Goal: Task Accomplishment & Management: Manage account settings

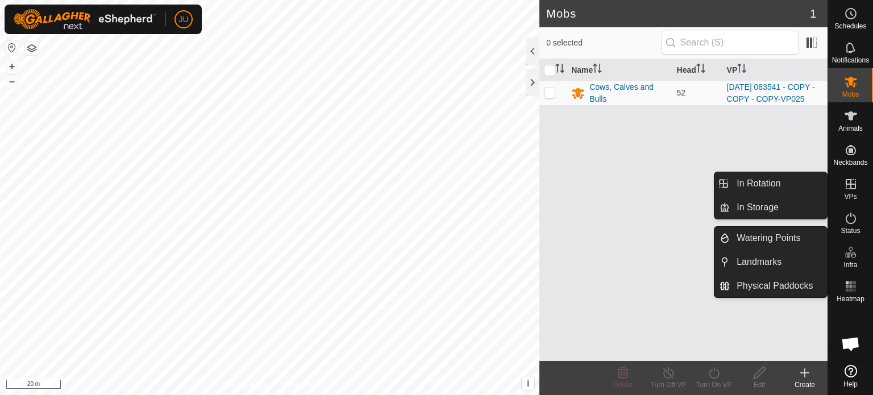
click at [852, 187] on icon at bounding box center [851, 184] width 14 height 14
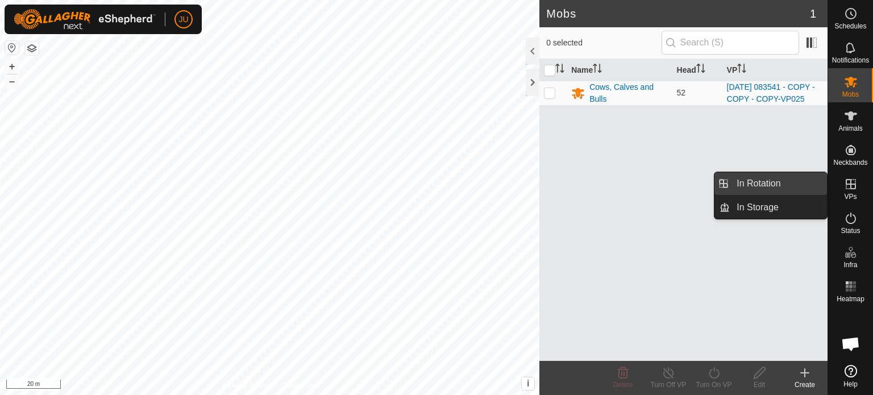
click at [760, 184] on link "In Rotation" at bounding box center [778, 183] width 97 height 23
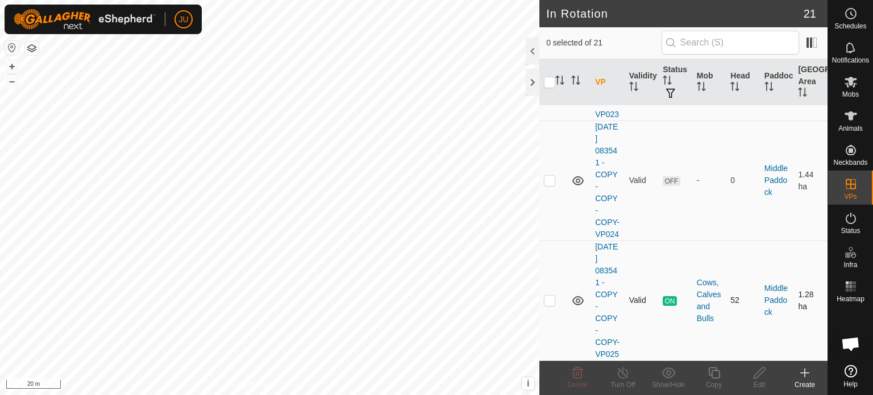
scroll to position [2701, 0]
click at [550, 296] on p-checkbox at bounding box center [549, 300] width 11 height 9
checkbox input "true"
click at [717, 369] on icon at bounding box center [714, 372] width 11 height 11
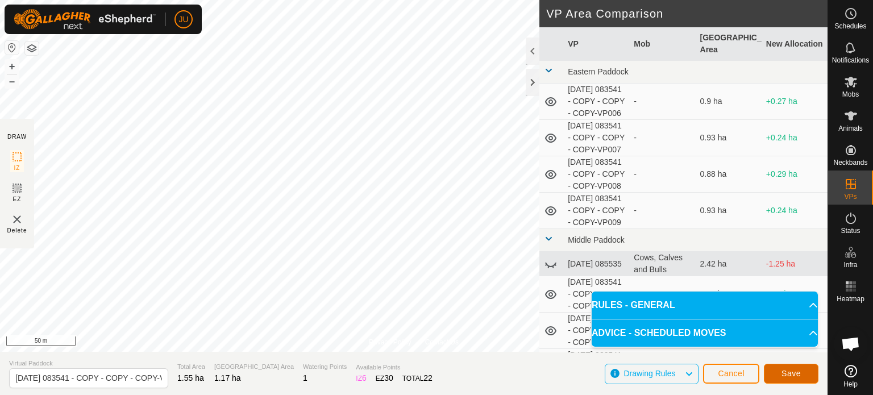
click at [787, 373] on span "Save" at bounding box center [791, 373] width 19 height 9
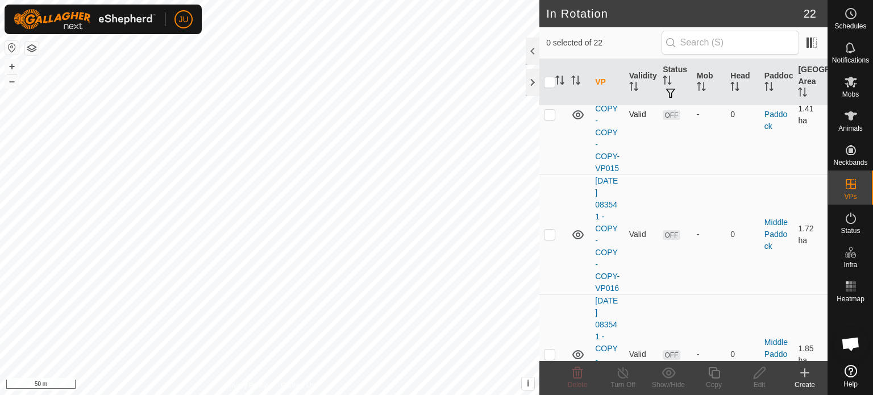
scroll to position [1422, 0]
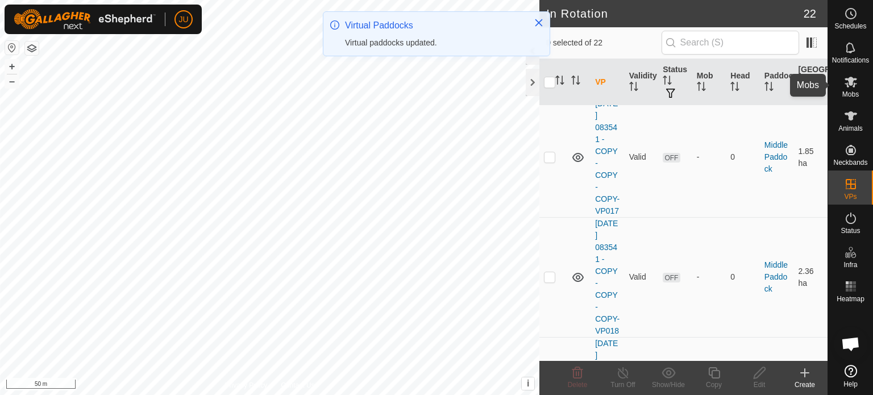
click at [854, 81] on icon at bounding box center [851, 82] width 14 height 14
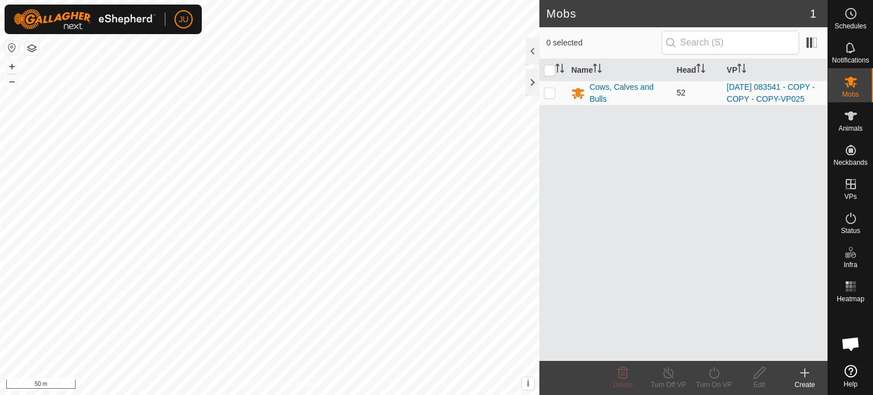
click at [552, 97] on p-checkbox at bounding box center [549, 92] width 11 height 9
checkbox input "true"
click at [721, 372] on turn-on-svg-icon at bounding box center [713, 373] width 45 height 14
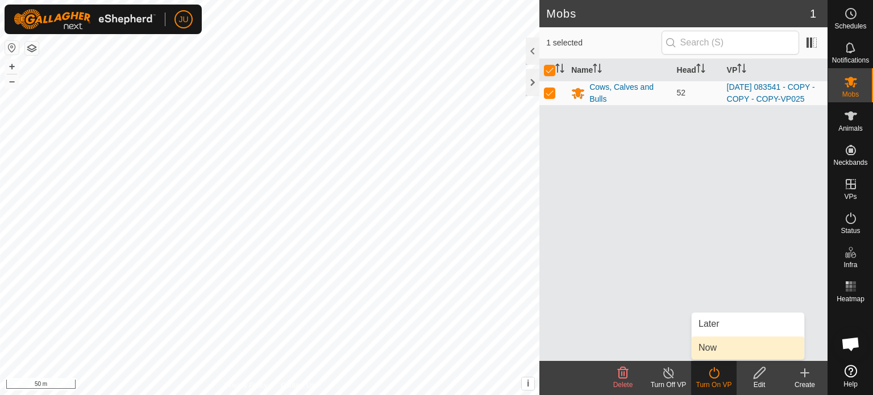
click at [726, 345] on link "Now" at bounding box center [748, 348] width 113 height 23
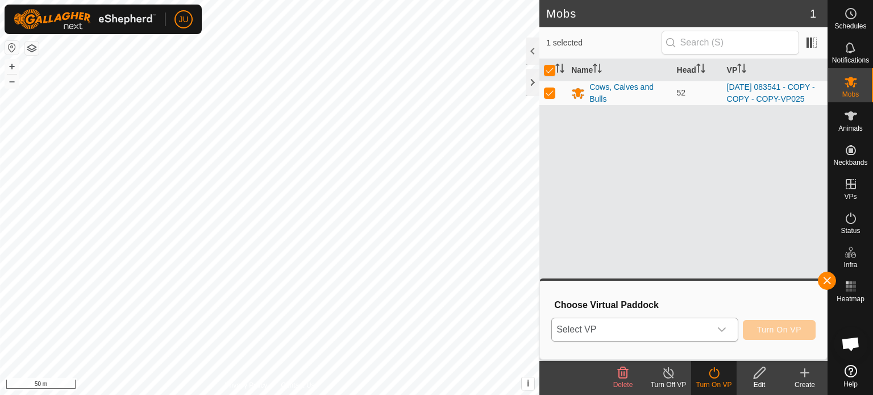
click at [727, 331] on icon "dropdown trigger" at bounding box center [722, 329] width 9 height 9
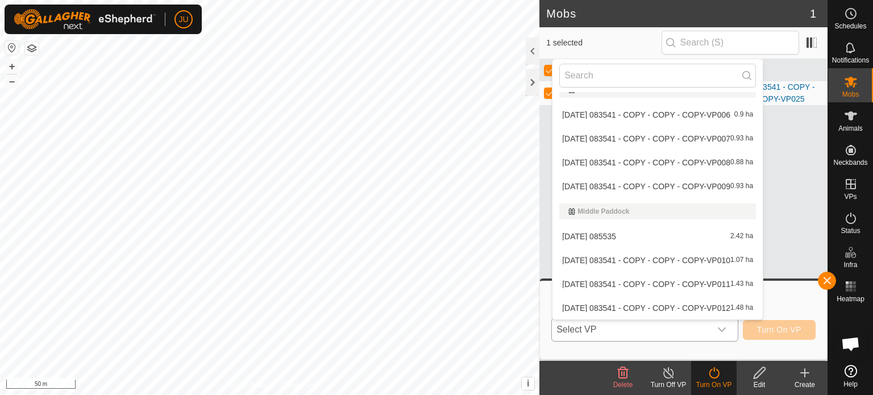
scroll to position [349, 0]
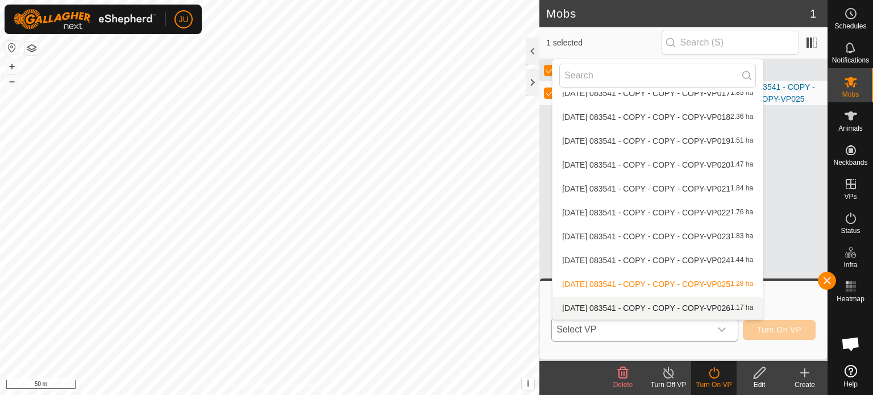
click at [739, 305] on li "[DATE] 083541 - COPY - COPY - COPY-VP026 1.17 ha" at bounding box center [658, 308] width 210 height 23
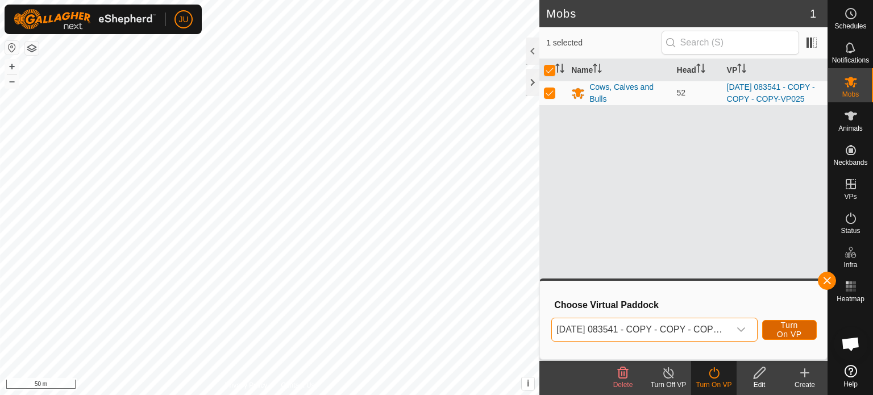
click at [781, 324] on span "Turn On VP" at bounding box center [790, 330] width 26 height 18
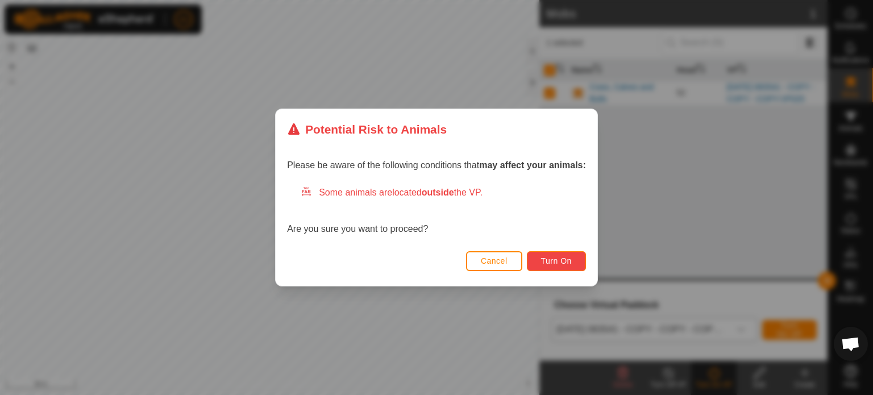
click at [564, 254] on button "Turn On" at bounding box center [556, 261] width 59 height 20
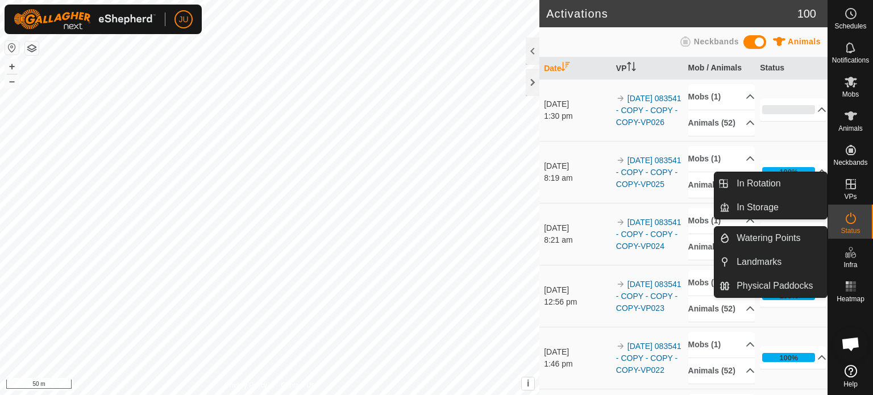
click at [855, 188] on icon at bounding box center [851, 184] width 10 height 10
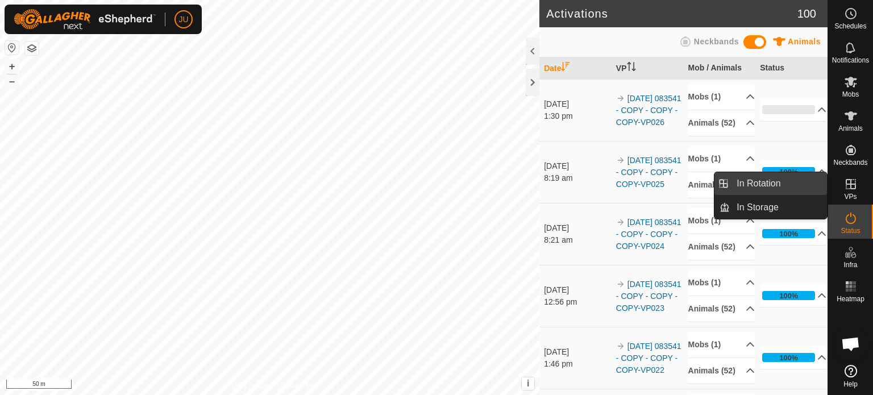
click at [765, 181] on link "In Rotation" at bounding box center [778, 183] width 97 height 23
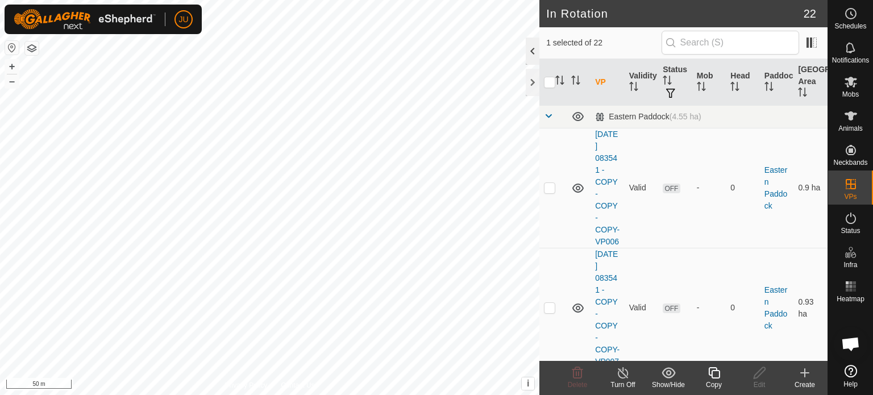
click at [529, 49] on div at bounding box center [533, 51] width 14 height 27
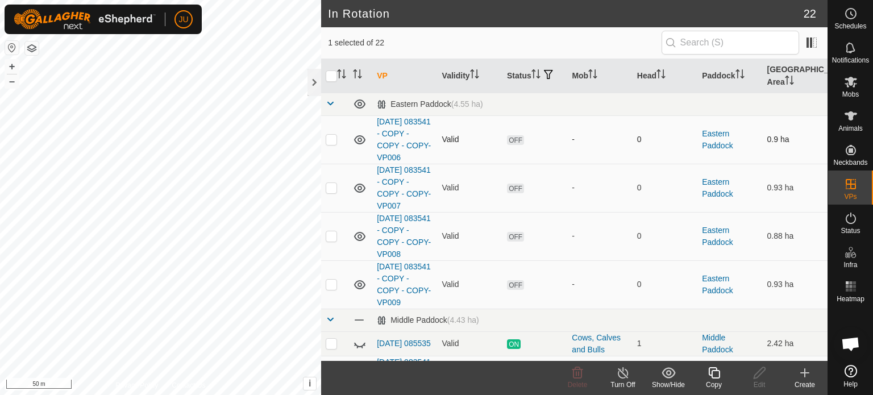
click at [335, 136] on p-checkbox at bounding box center [331, 139] width 11 height 9
checkbox input "true"
click at [332, 185] on p-checkbox at bounding box center [331, 187] width 11 height 9
checkbox input "true"
click at [332, 136] on p-checkbox at bounding box center [331, 139] width 11 height 9
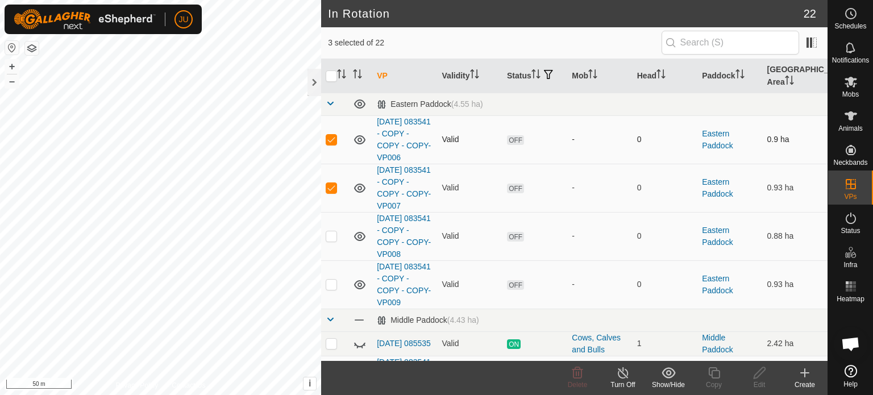
checkbox input "false"
click at [332, 188] on p-checkbox at bounding box center [331, 187] width 11 height 9
checkbox input "false"
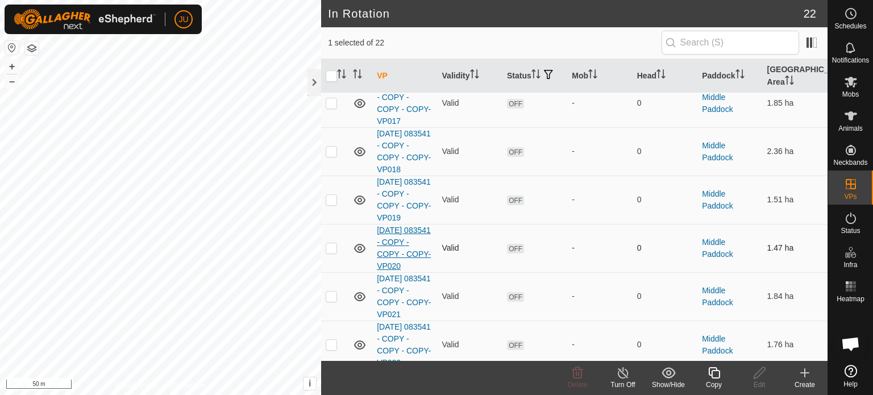
scroll to position [814, 0]
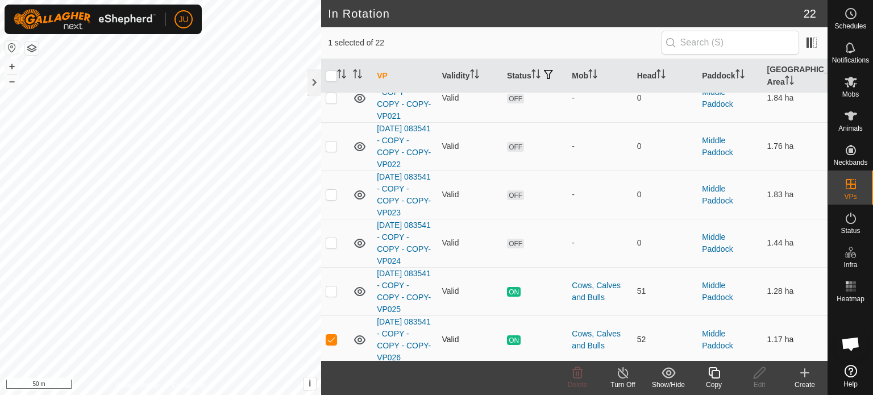
click at [335, 335] on p-checkbox at bounding box center [331, 339] width 11 height 9
checkbox input "false"
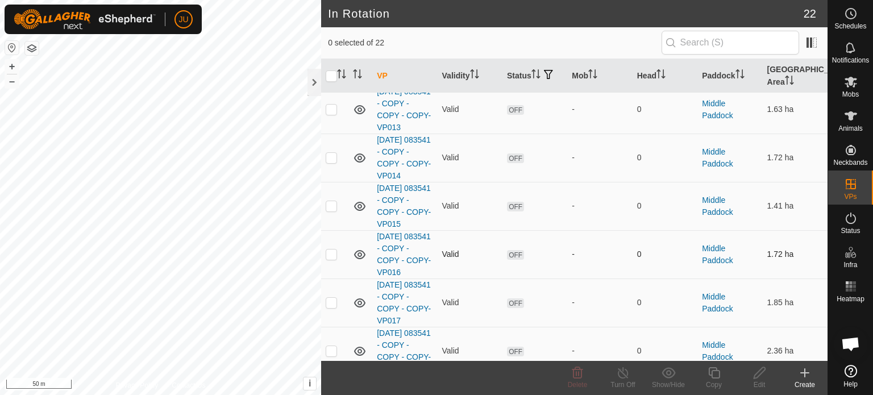
scroll to position [0, 0]
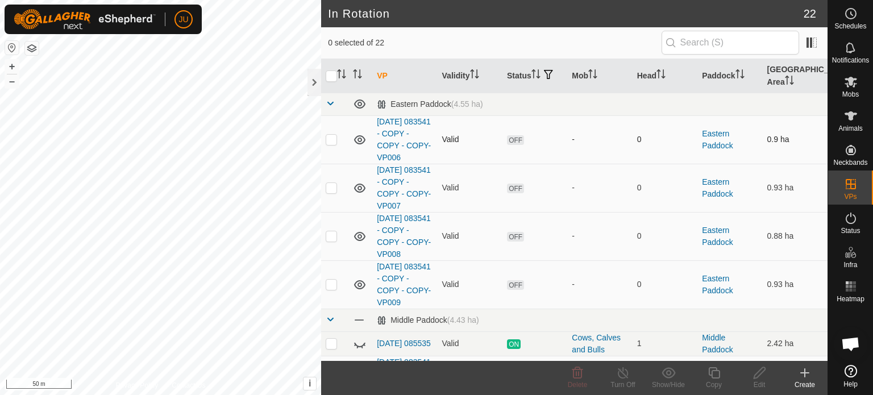
click at [333, 138] on p-checkbox at bounding box center [331, 139] width 11 height 9
click at [578, 372] on icon at bounding box center [578, 372] width 11 height 11
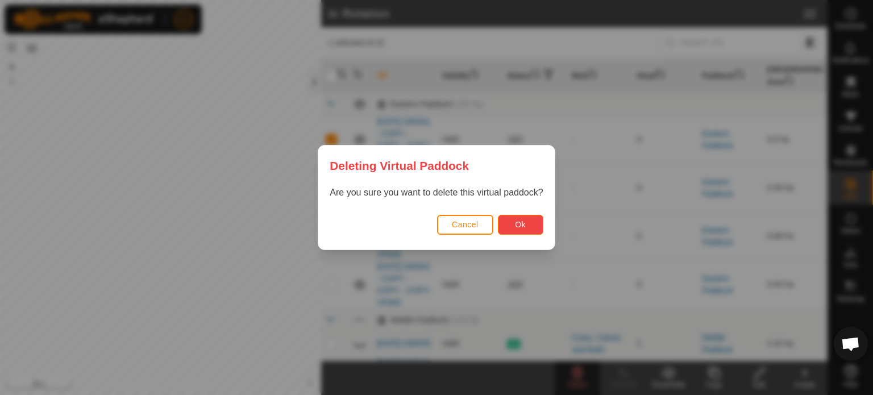
click at [517, 225] on span "Ok" at bounding box center [520, 224] width 11 height 9
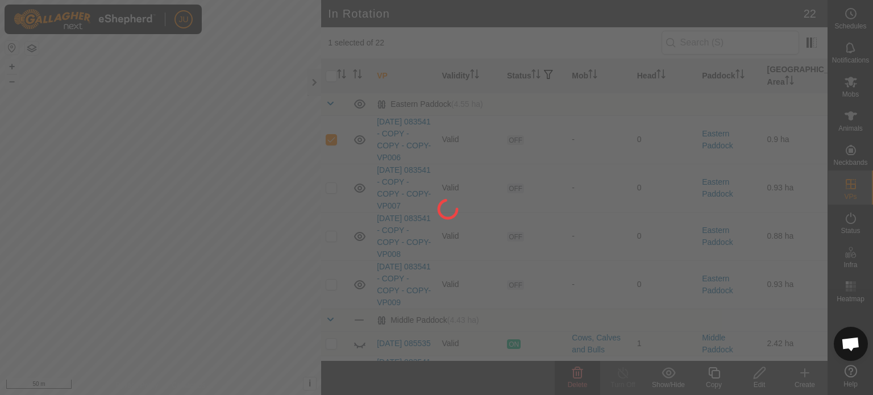
checkbox input "false"
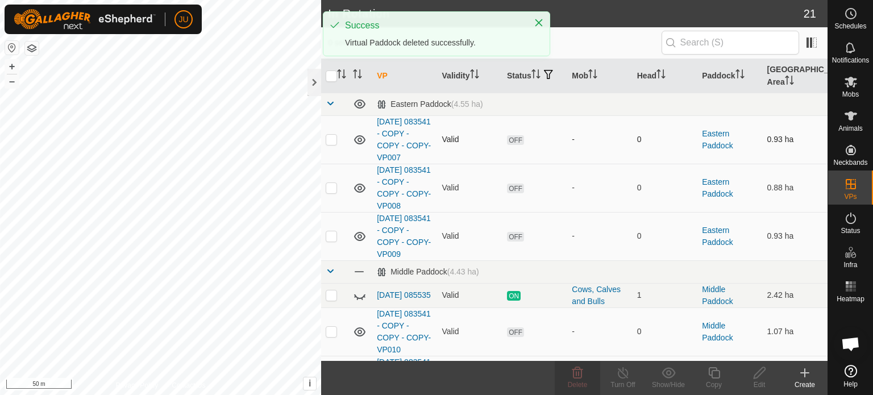
click at [333, 136] on p-checkbox at bounding box center [331, 139] width 11 height 9
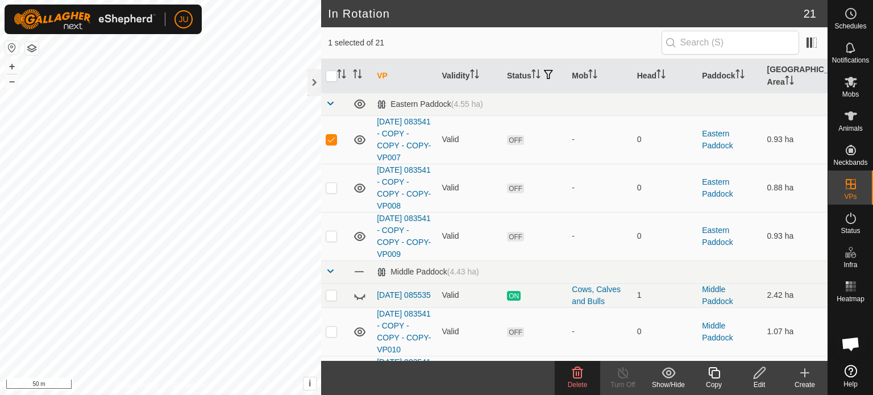
click at [581, 379] on icon at bounding box center [578, 373] width 14 height 14
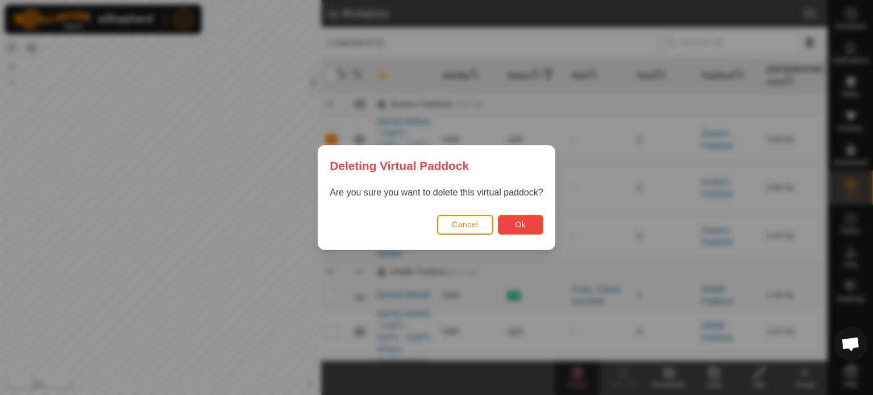
click at [511, 222] on button "Ok" at bounding box center [520, 225] width 45 height 20
checkbox input "false"
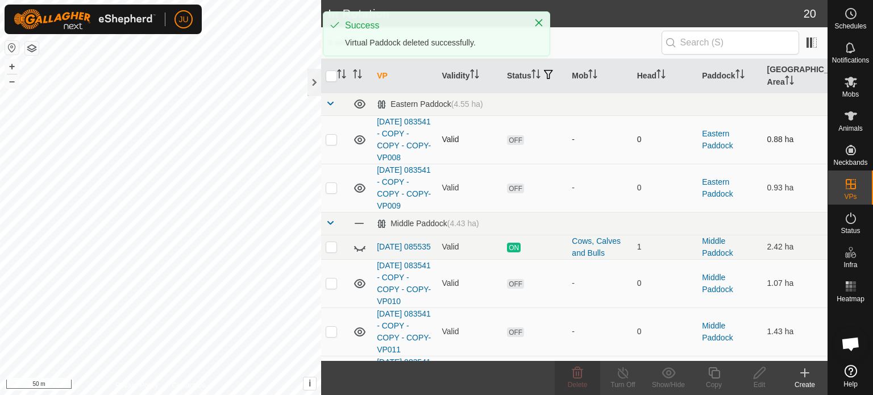
click at [329, 135] on p-checkbox at bounding box center [331, 139] width 11 height 9
checkbox input "true"
click at [585, 382] on span "Delete" at bounding box center [578, 385] width 20 height 8
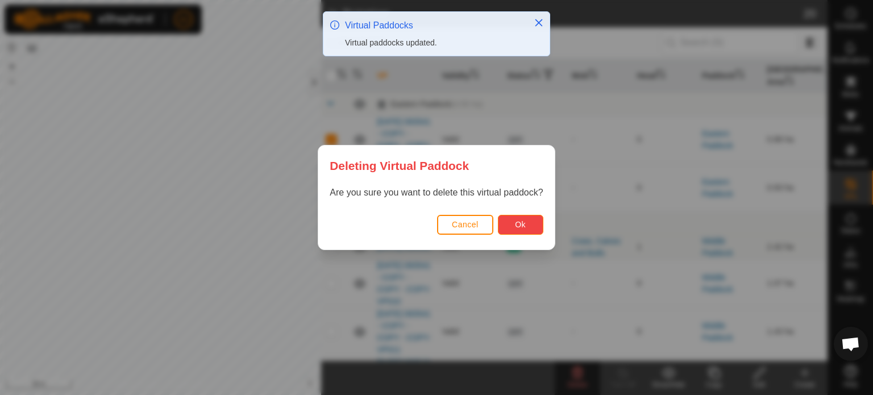
click at [524, 221] on span "Ok" at bounding box center [520, 224] width 11 height 9
checkbox input "false"
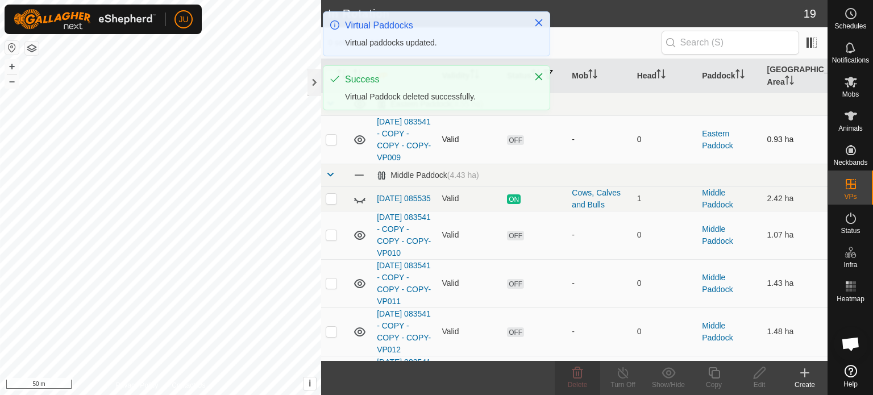
click at [330, 137] on p-checkbox at bounding box center [331, 139] width 11 height 9
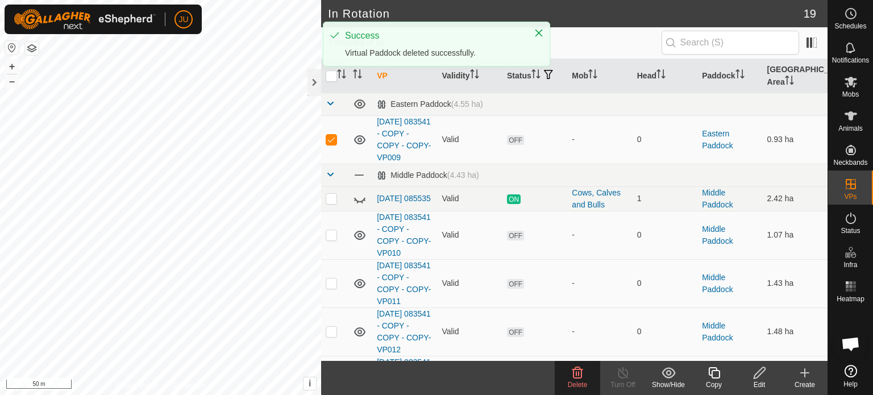
click at [579, 377] on icon at bounding box center [578, 373] width 14 height 14
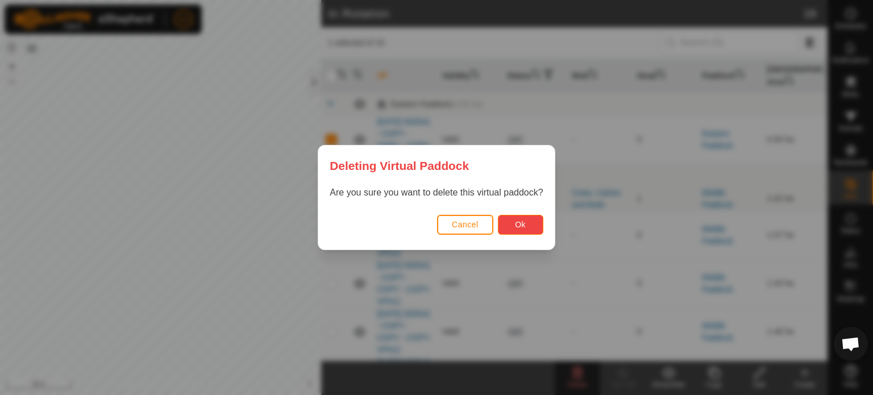
click at [525, 225] on span "Ok" at bounding box center [520, 224] width 11 height 9
checkbox input "false"
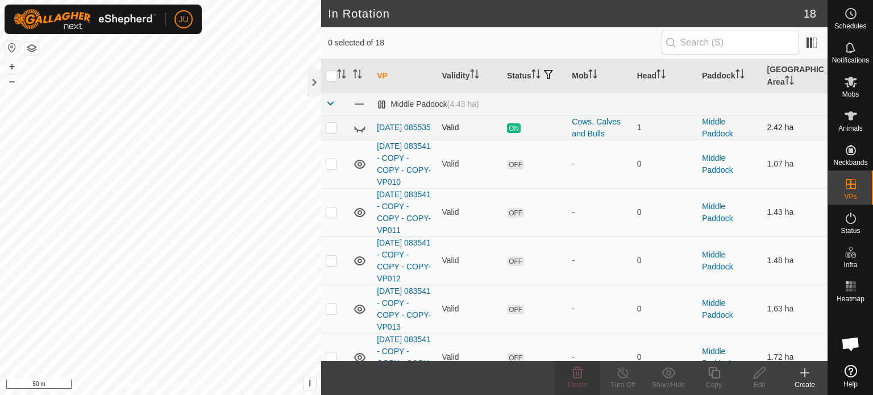
click at [333, 123] on p-checkbox at bounding box center [331, 127] width 11 height 9
checkbox input "true"
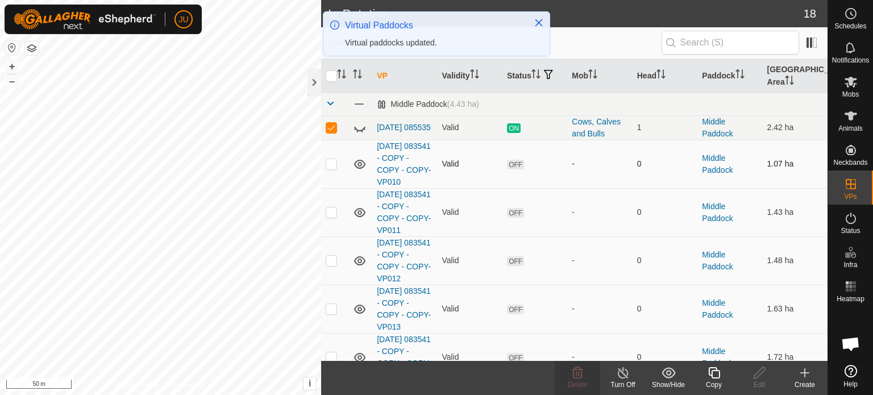
click at [333, 163] on p-checkbox at bounding box center [331, 163] width 11 height 9
checkbox input "true"
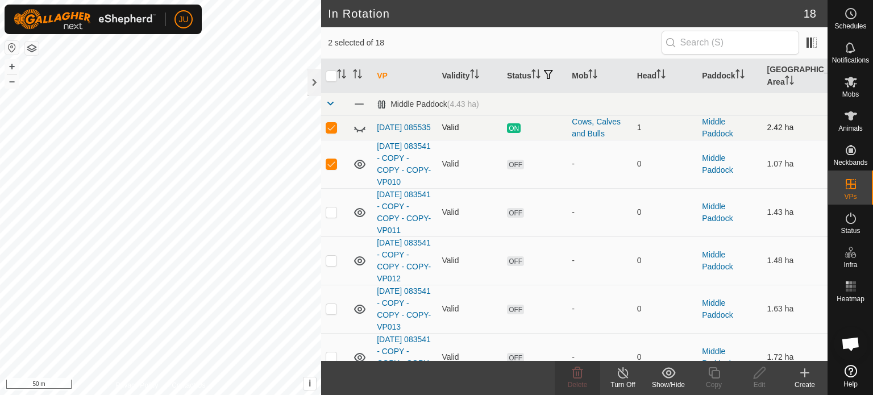
click at [330, 123] on p-checkbox at bounding box center [331, 127] width 11 height 9
checkbox input "false"
click at [330, 159] on p-checkbox at bounding box center [331, 163] width 11 height 9
checkbox input "false"
click at [334, 126] on p-checkbox at bounding box center [331, 127] width 11 height 9
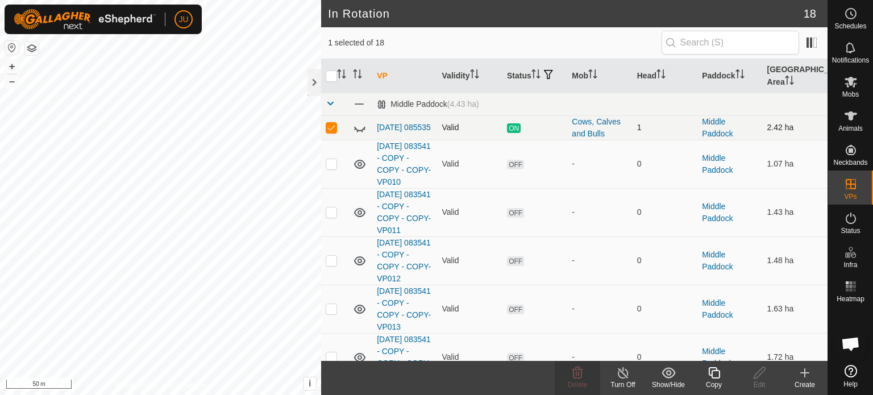
click at [332, 126] on p-checkbox at bounding box center [331, 127] width 11 height 9
checkbox input "false"
click at [332, 167] on p-checkbox at bounding box center [331, 163] width 11 height 9
click at [577, 378] on icon at bounding box center [578, 372] width 11 height 11
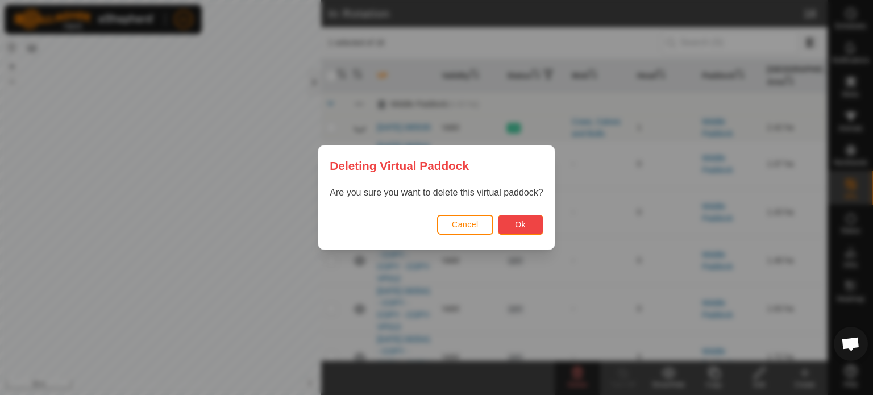
click at [536, 225] on button "Ok" at bounding box center [520, 225] width 45 height 20
checkbox input "false"
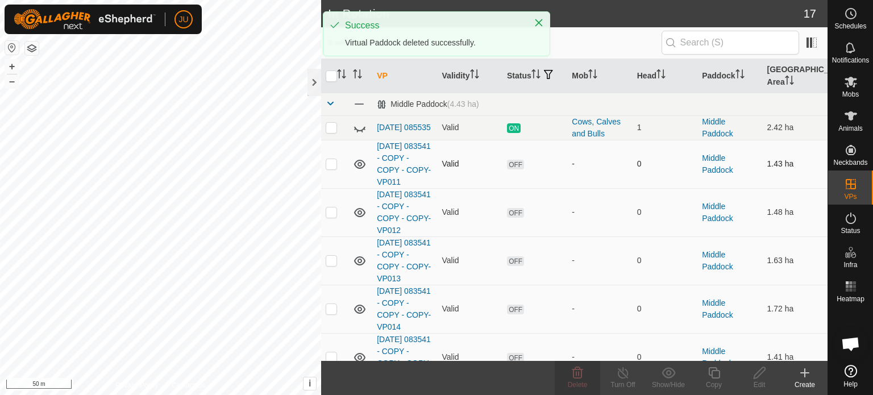
click at [329, 160] on p-checkbox at bounding box center [331, 163] width 11 height 9
checkbox input "true"
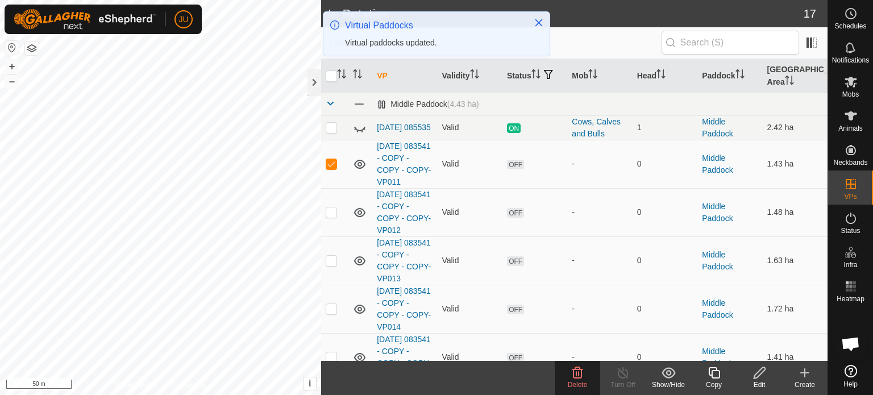
click at [578, 375] on icon at bounding box center [578, 373] width 14 height 14
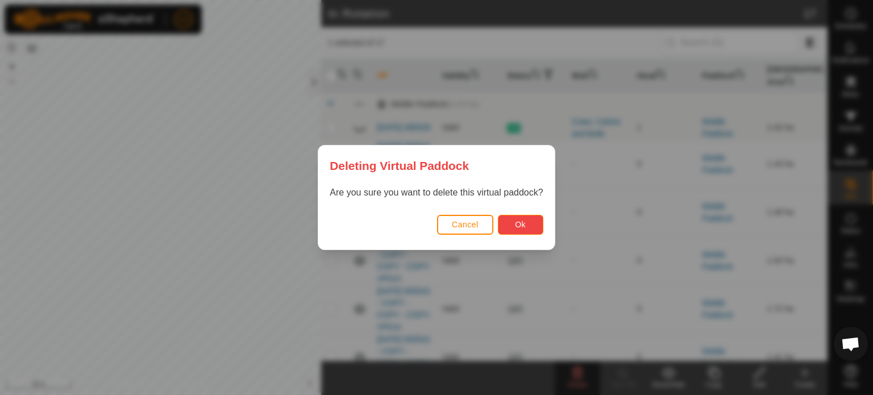
click at [515, 221] on span "Ok" at bounding box center [520, 224] width 11 height 9
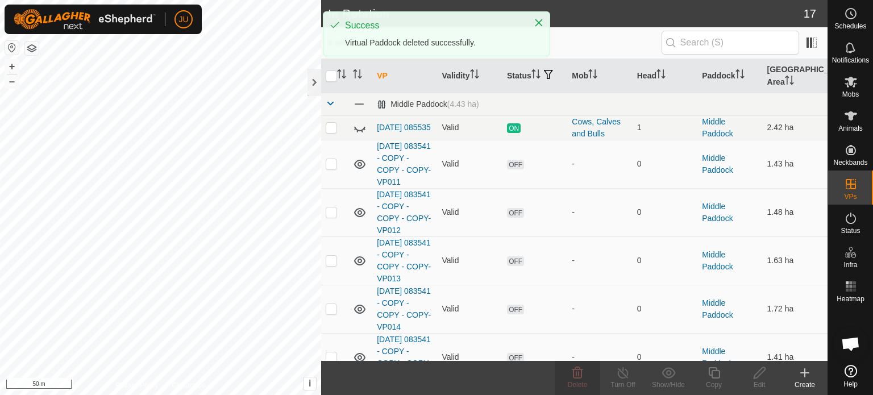
checkbox input "false"
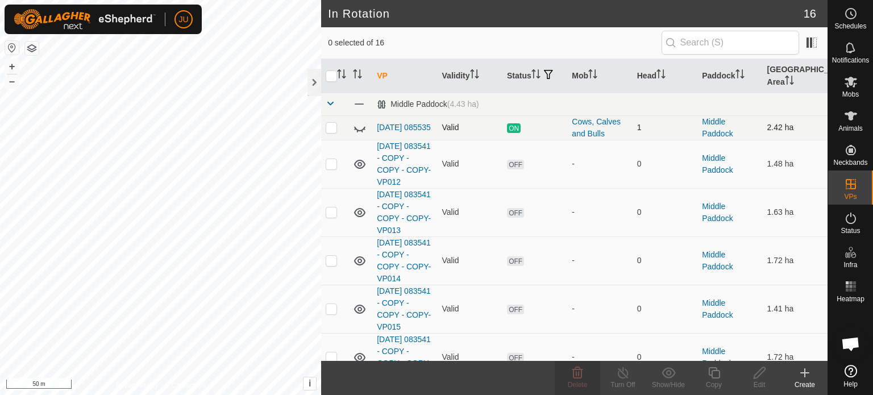
click at [328, 127] on p-checkbox at bounding box center [331, 127] width 11 height 9
checkbox input "true"
click at [858, 86] on icon at bounding box center [851, 82] width 14 height 14
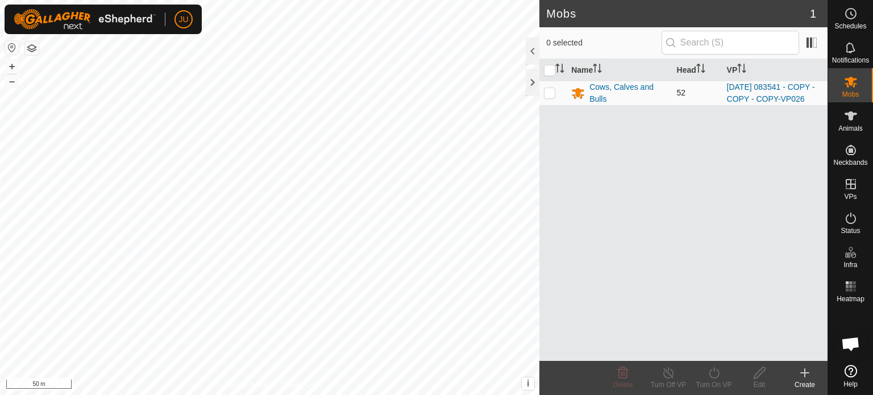
click at [550, 96] on p-checkbox at bounding box center [549, 92] width 11 height 9
checkbox input "true"
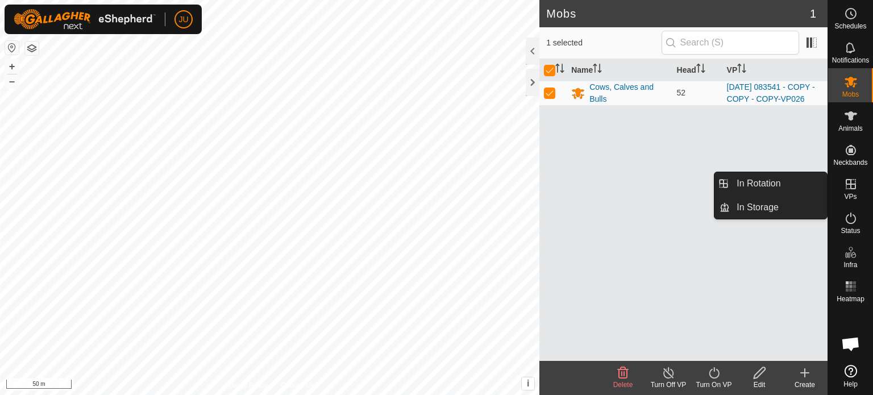
click at [857, 183] on icon at bounding box center [851, 184] width 14 height 14
click at [761, 177] on link "In Rotation" at bounding box center [778, 183] width 97 height 23
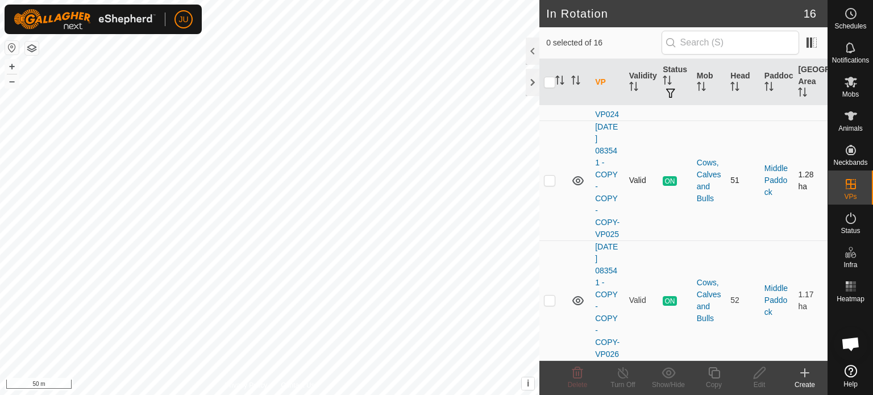
scroll to position [1971, 0]
click at [549, 176] on p-checkbox at bounding box center [549, 180] width 11 height 9
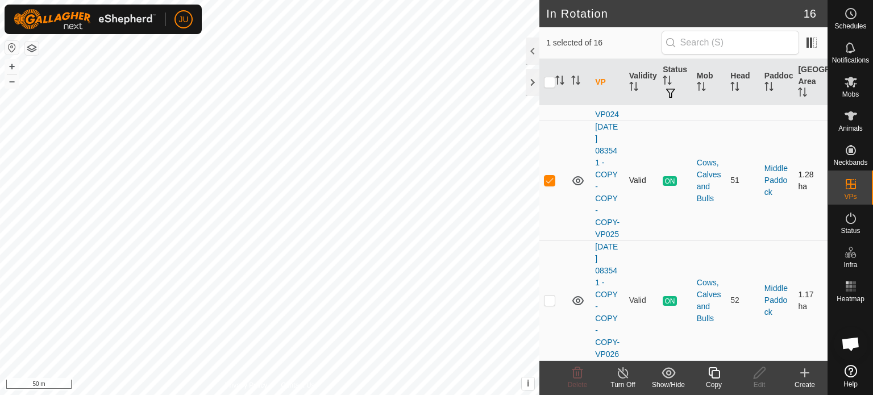
checkbox input "false"
click at [546, 296] on p-checkbox at bounding box center [549, 300] width 11 height 9
checkbox input "true"
